Goal: Transaction & Acquisition: Purchase product/service

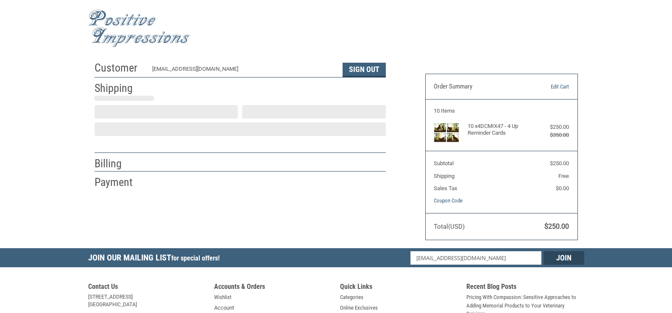
select select "KS"
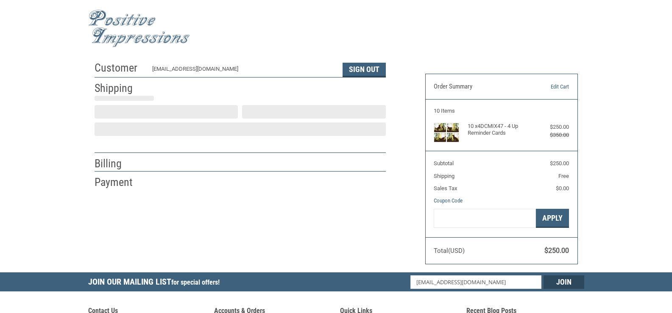
select select "US"
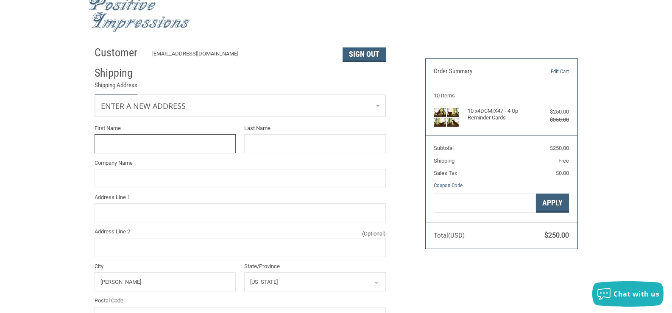
type input "[PERSON_NAME]"
select select "KS"
click at [265, 106] on link "Enter a new address" at bounding box center [240, 105] width 290 height 21
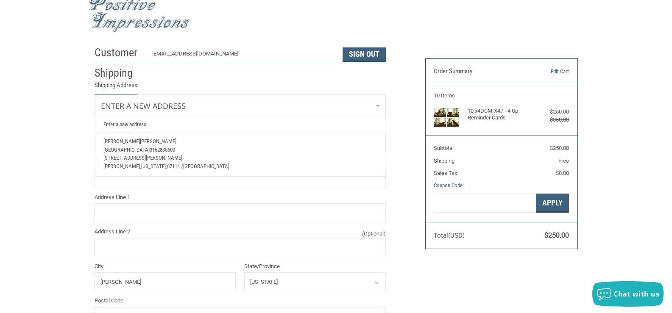
click at [197, 154] on p "[GEOGRAPHIC_DATA] 3162835600" at bounding box center [239, 150] width 273 height 8
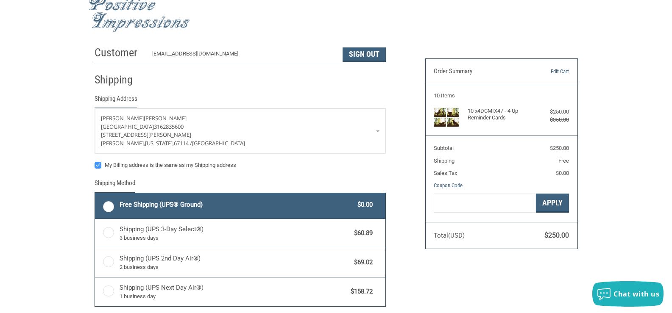
click at [105, 207] on label "Free Shipping (UPS® Ground) $0.00" at bounding box center [240, 205] width 290 height 25
click at [95, 195] on input "Free Shipping (UPS® Ground) $0.00" at bounding box center [95, 194] width 0 height 0
radio input "true"
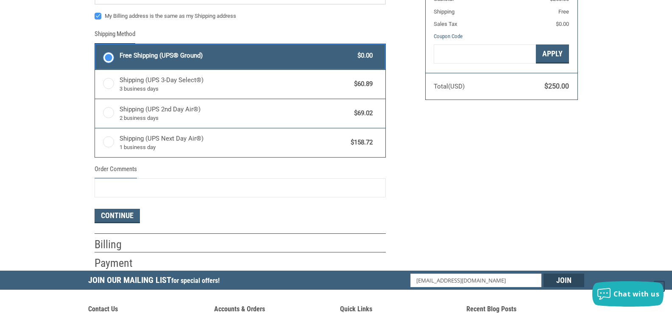
scroll to position [185, 0]
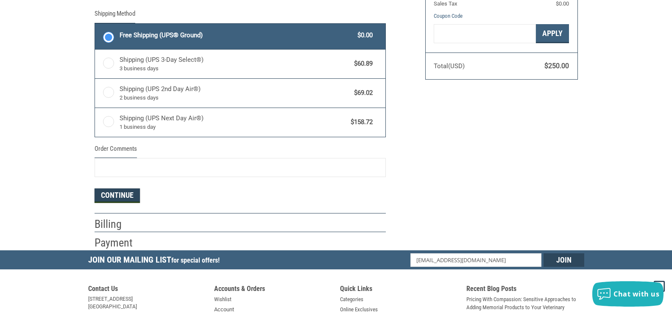
click at [128, 198] on button "Continue" at bounding box center [116, 196] width 45 height 14
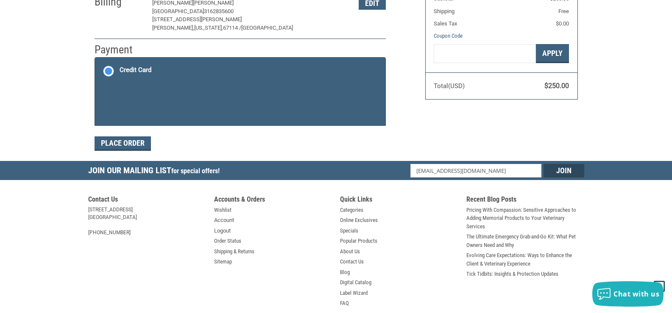
scroll to position [142, 0]
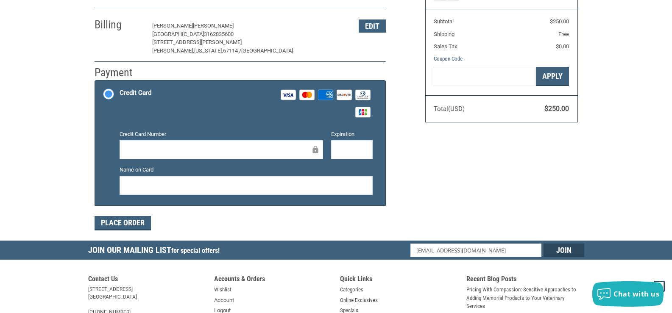
click at [175, 144] on div at bounding box center [221, 149] width 203 height 19
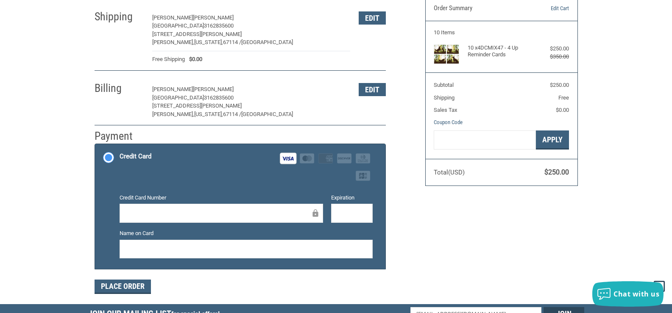
scroll to position [100, 0]
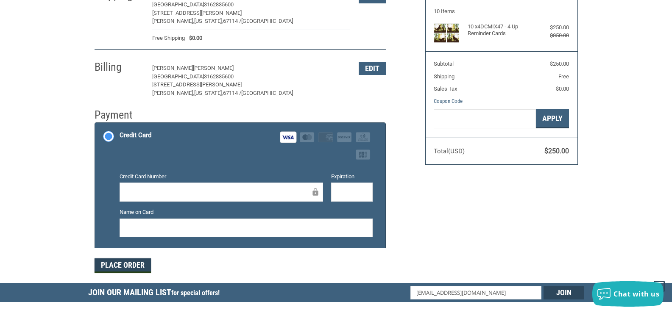
click at [117, 264] on button "Place Order" at bounding box center [122, 265] width 56 height 14
